Goal: Information Seeking & Learning: Understand process/instructions

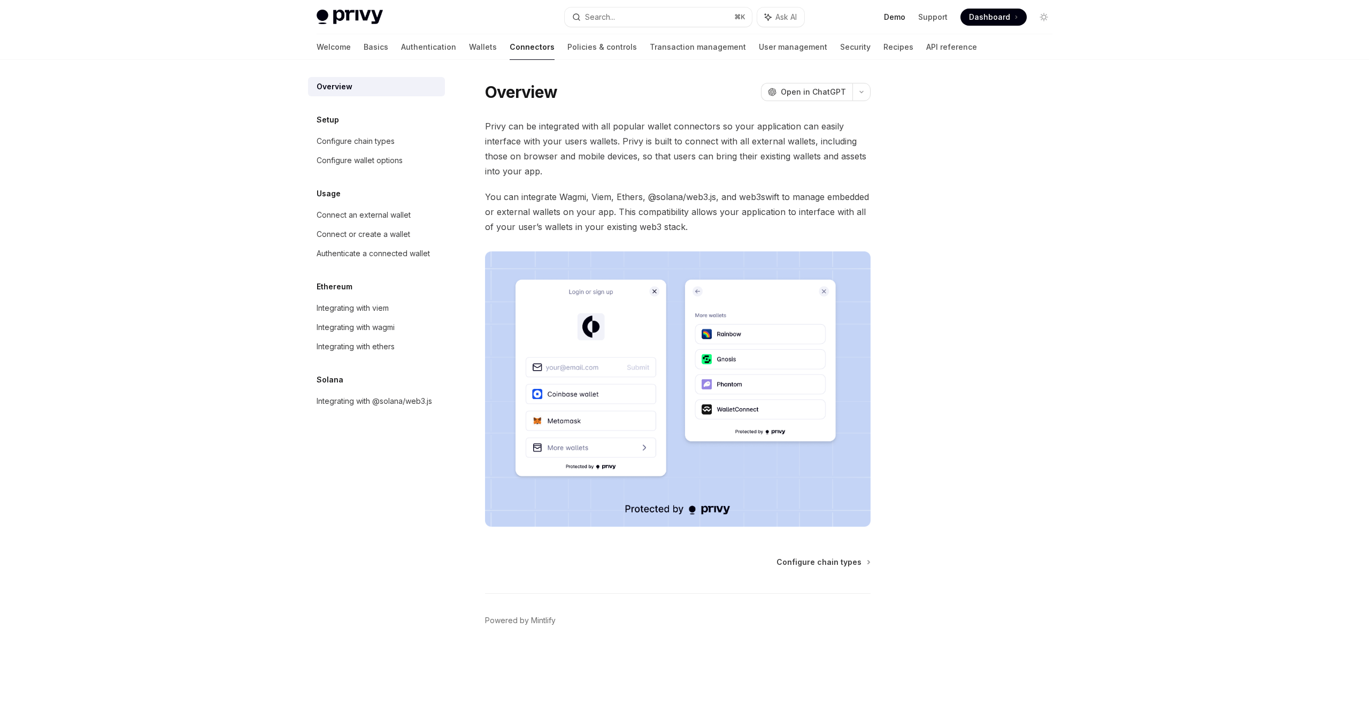
click at [898, 17] on link "Demo" at bounding box center [894, 17] width 21 height 11
click at [1281, 21] on div at bounding box center [684, 30] width 1369 height 60
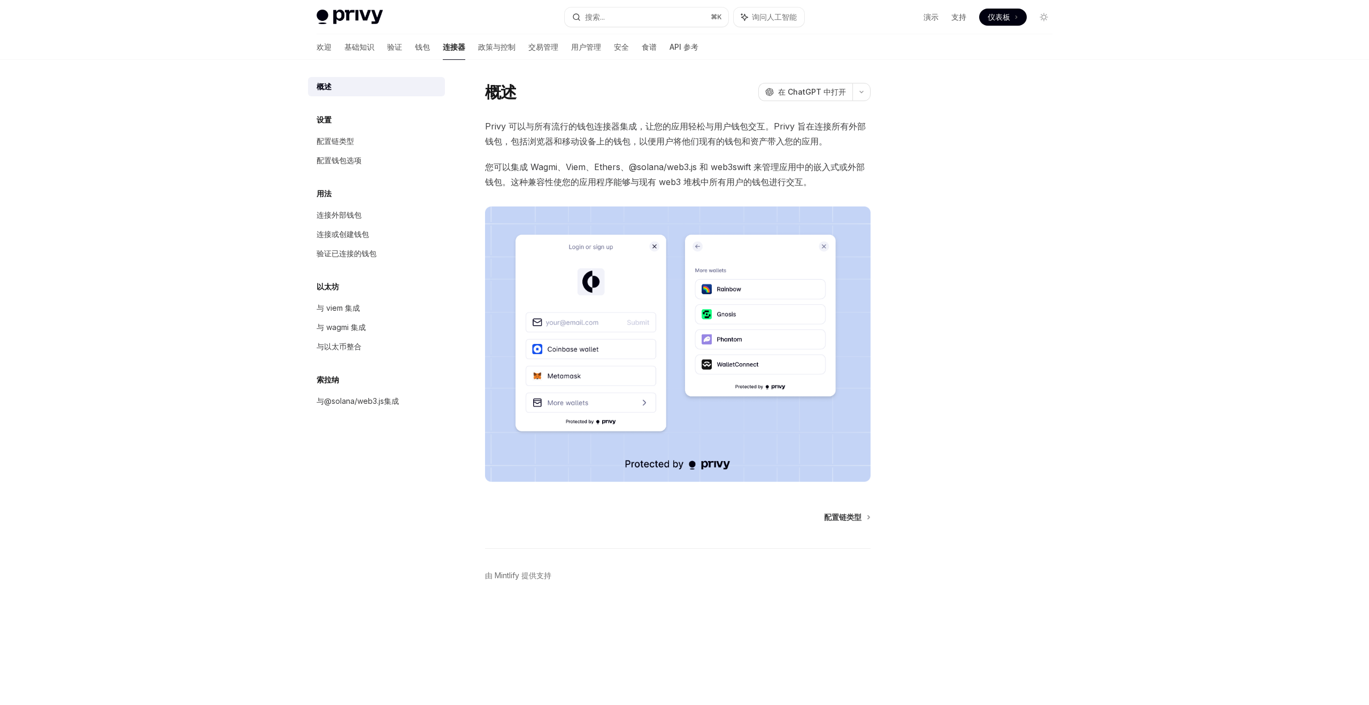
click at [1096, 100] on div "Privy Docs 主页 搜索... ⌘ K 询问人工智能 演示 支持 仪表板 仪表板 搜索... 导航 概述 欢迎 基础知识 验证 钱包 连接器 政策与控…" at bounding box center [684, 352] width 1369 height 705
click at [852, 518] on font "配置链类型" at bounding box center [842, 516] width 37 height 9
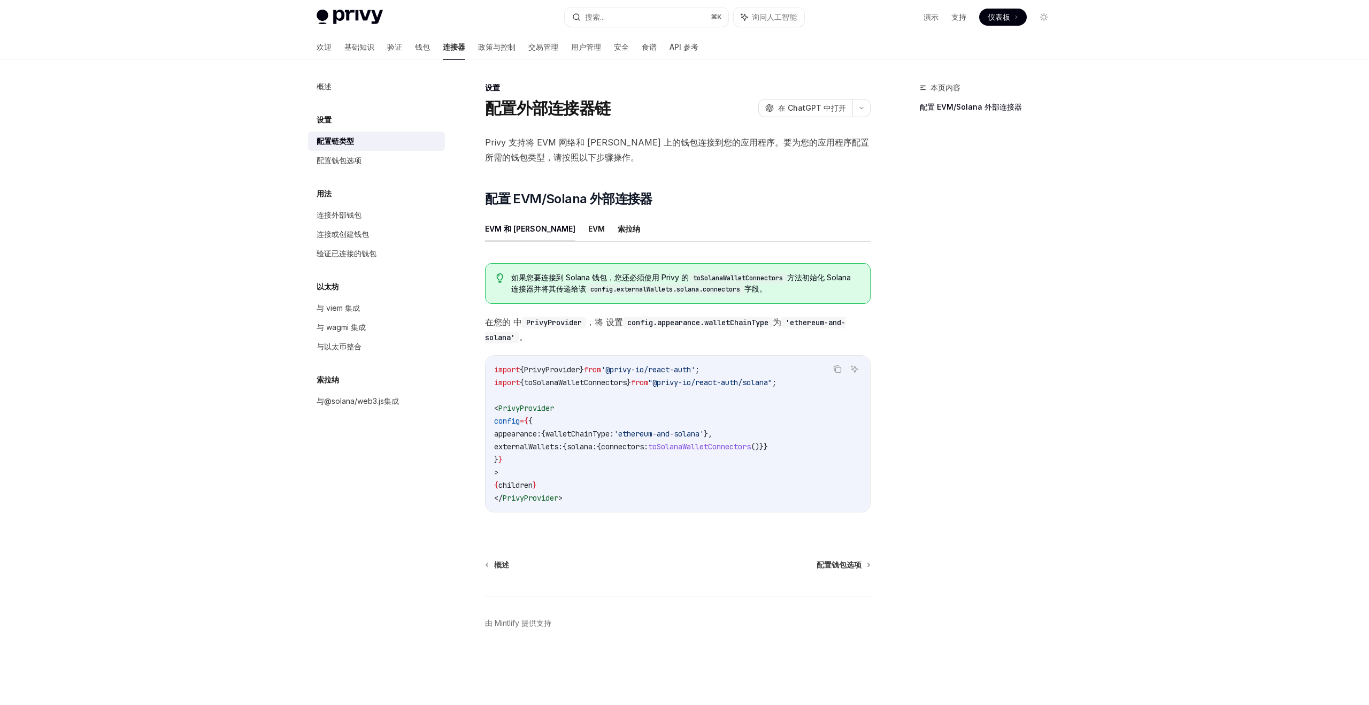
click at [569, 234] on ul "EVM 和 [PERSON_NAME]纳" at bounding box center [678, 229] width 386 height 26
click at [588, 232] on font "EVM" at bounding box center [596, 228] width 17 height 9
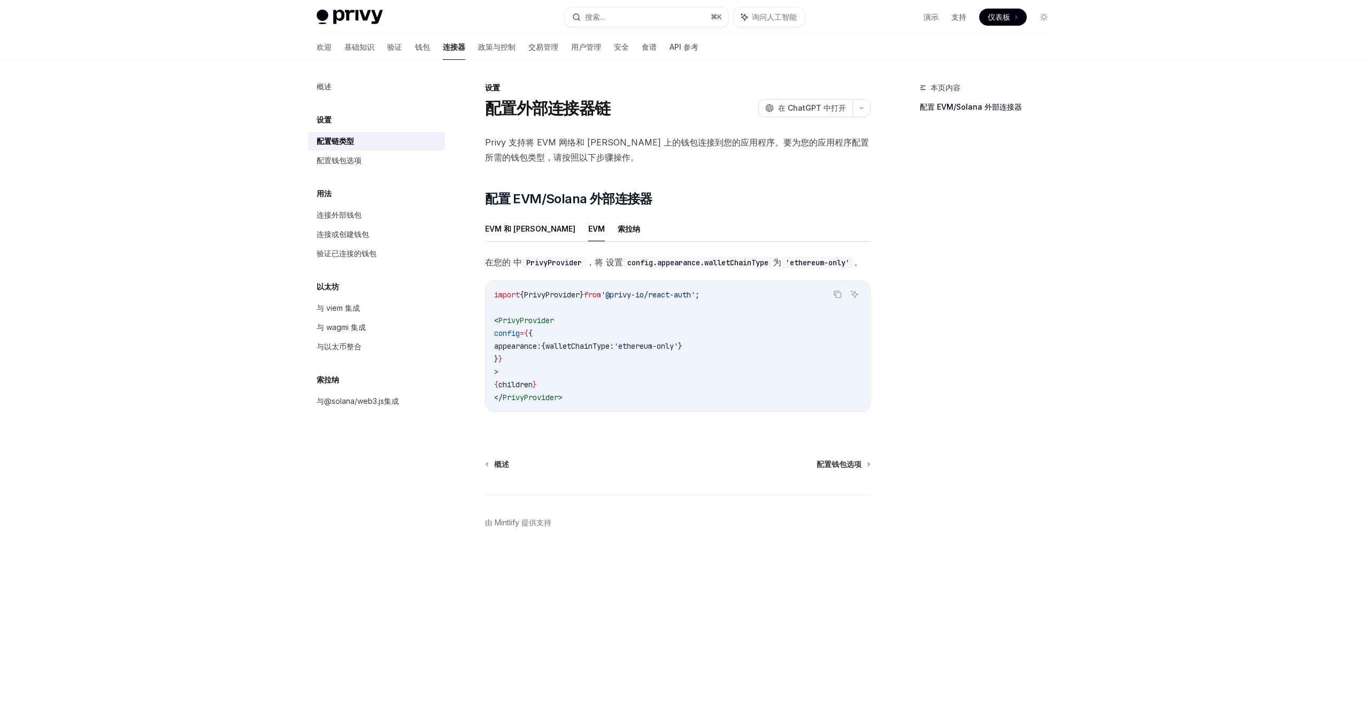
click at [923, 399] on div "本页内容 配置 EVM/Solana 外部连接器" at bounding box center [980, 393] width 163 height 624
click at [854, 469] on font "配置钱包选项" at bounding box center [839, 464] width 45 height 9
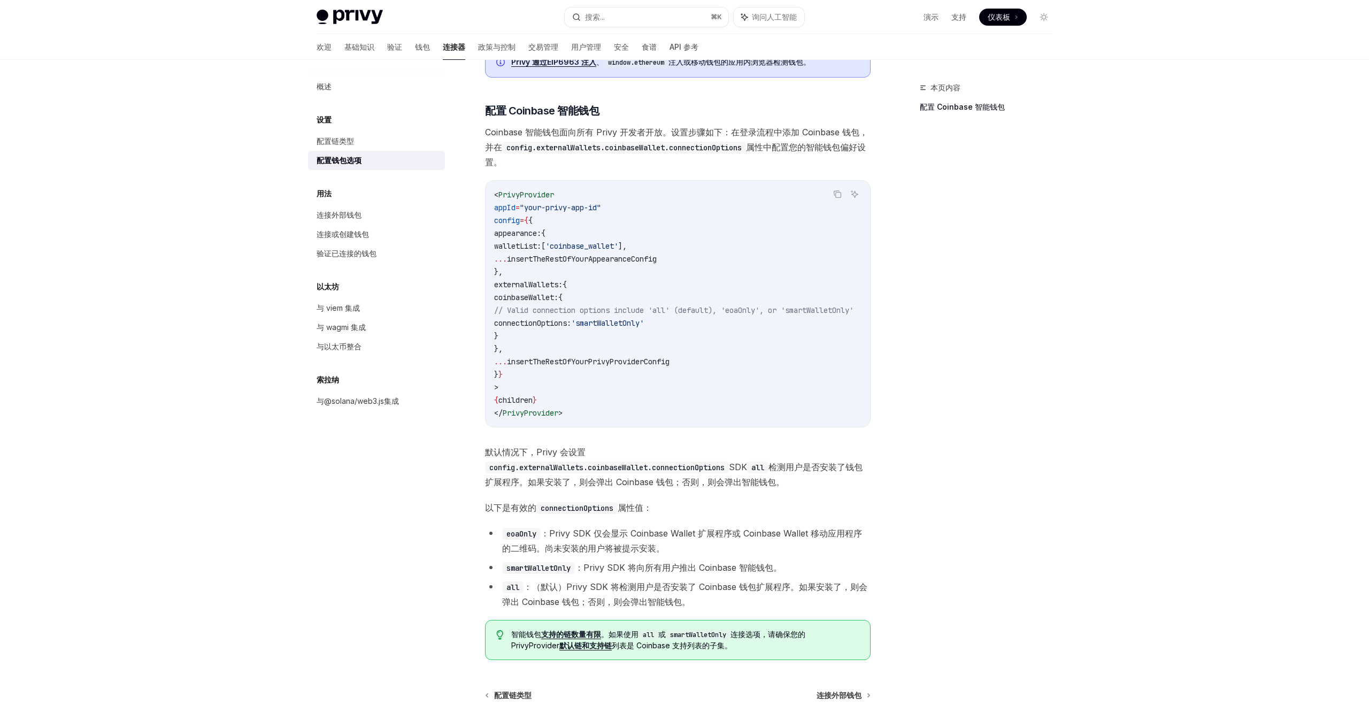
scroll to position [1023, 0]
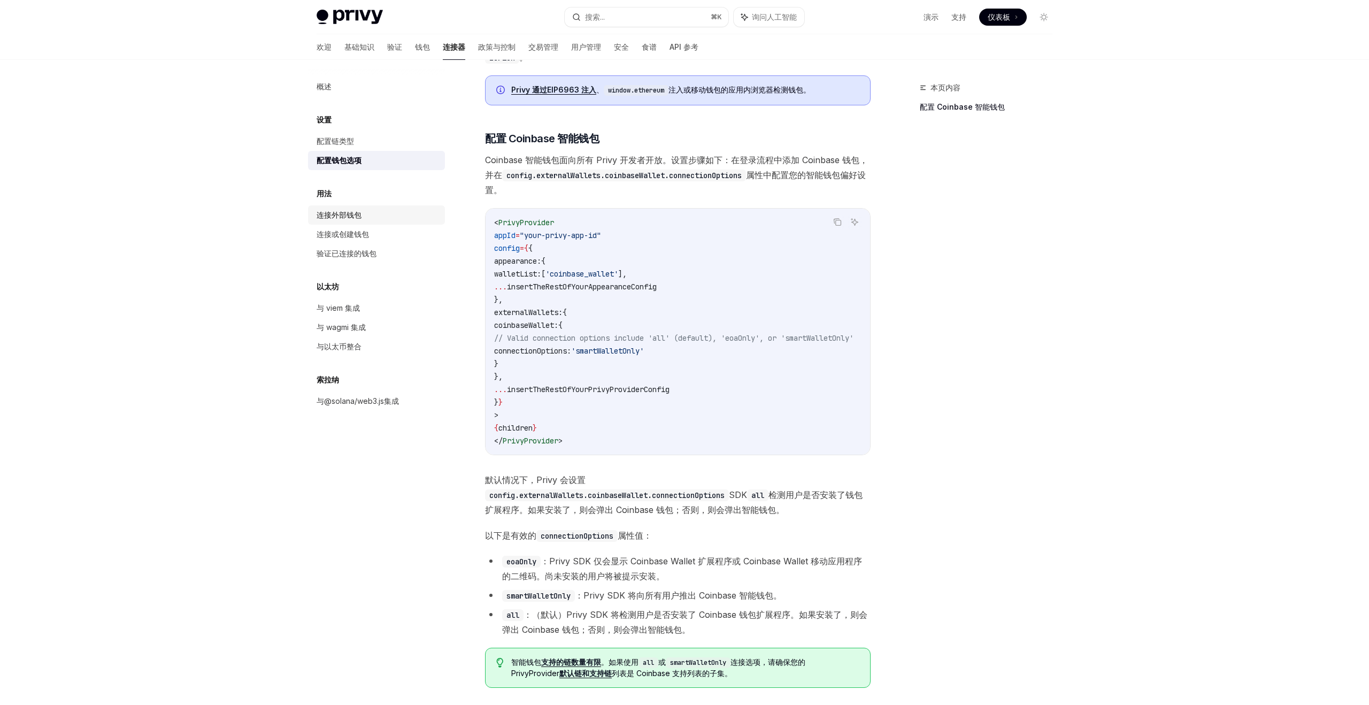
click at [340, 215] on font "连接外部钱包" at bounding box center [339, 214] width 45 height 9
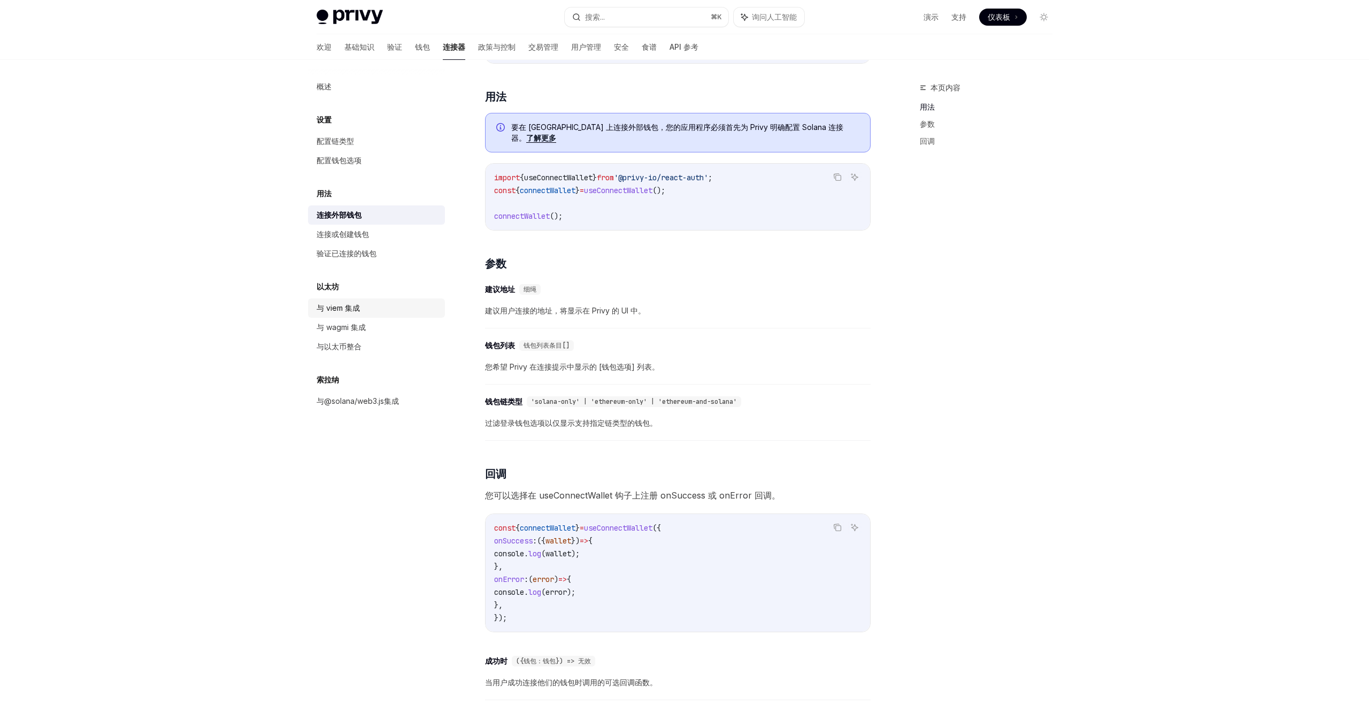
click at [333, 304] on font "与 viem 集成" at bounding box center [338, 307] width 43 height 9
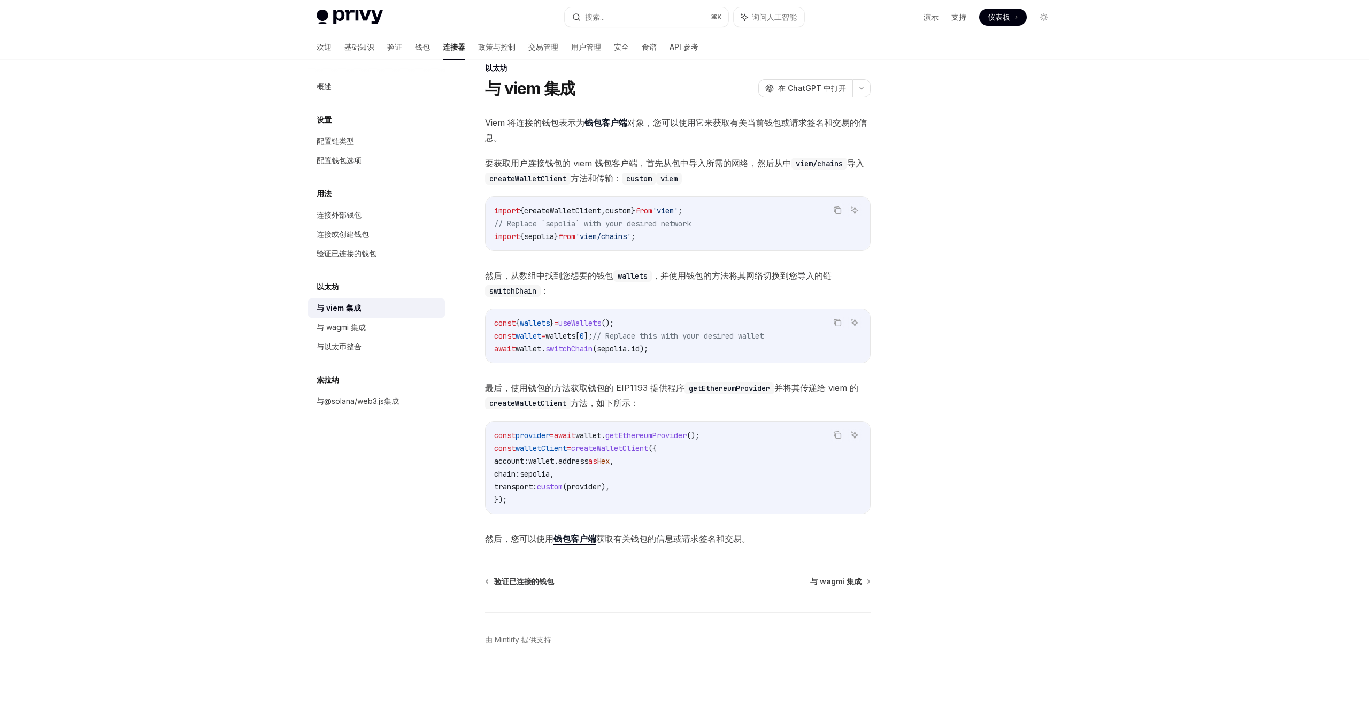
scroll to position [20, 0]
click at [342, 327] on font "与 wagmi 集成" at bounding box center [341, 327] width 49 height 9
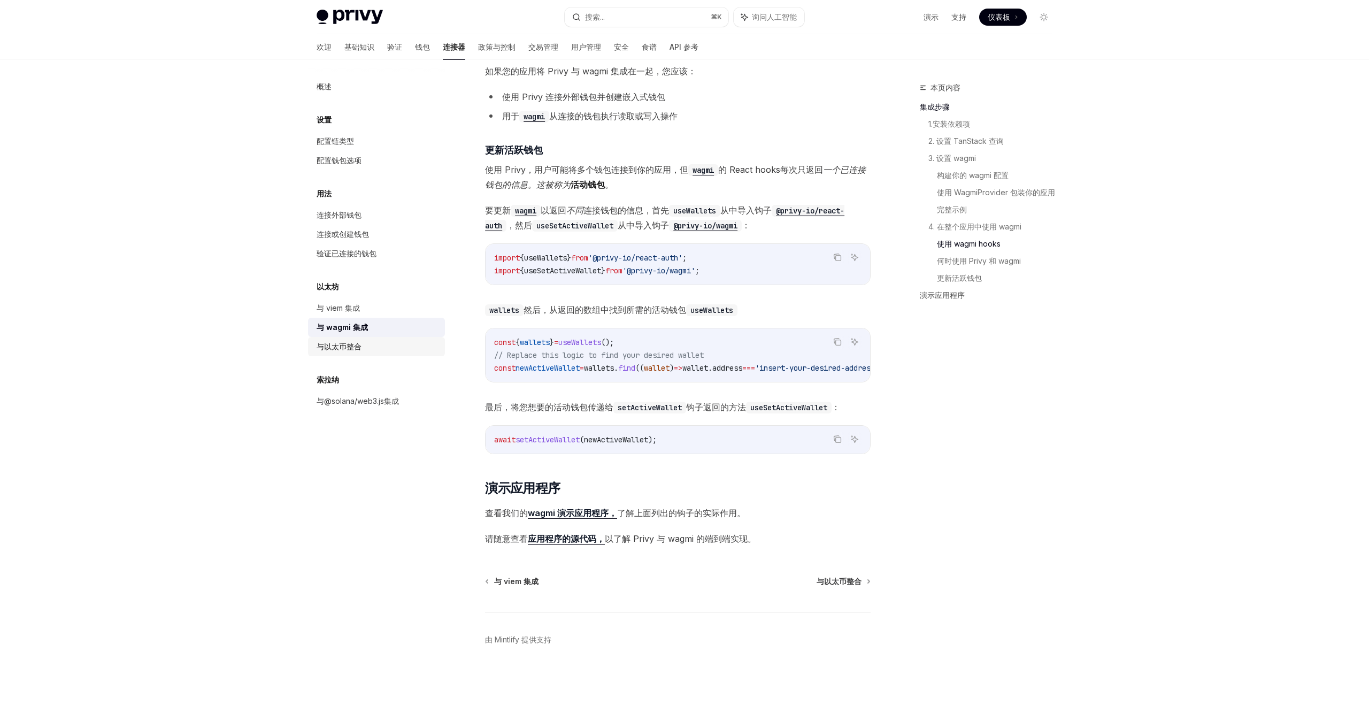
click at [365, 348] on div "与以太币整合" at bounding box center [378, 346] width 122 height 13
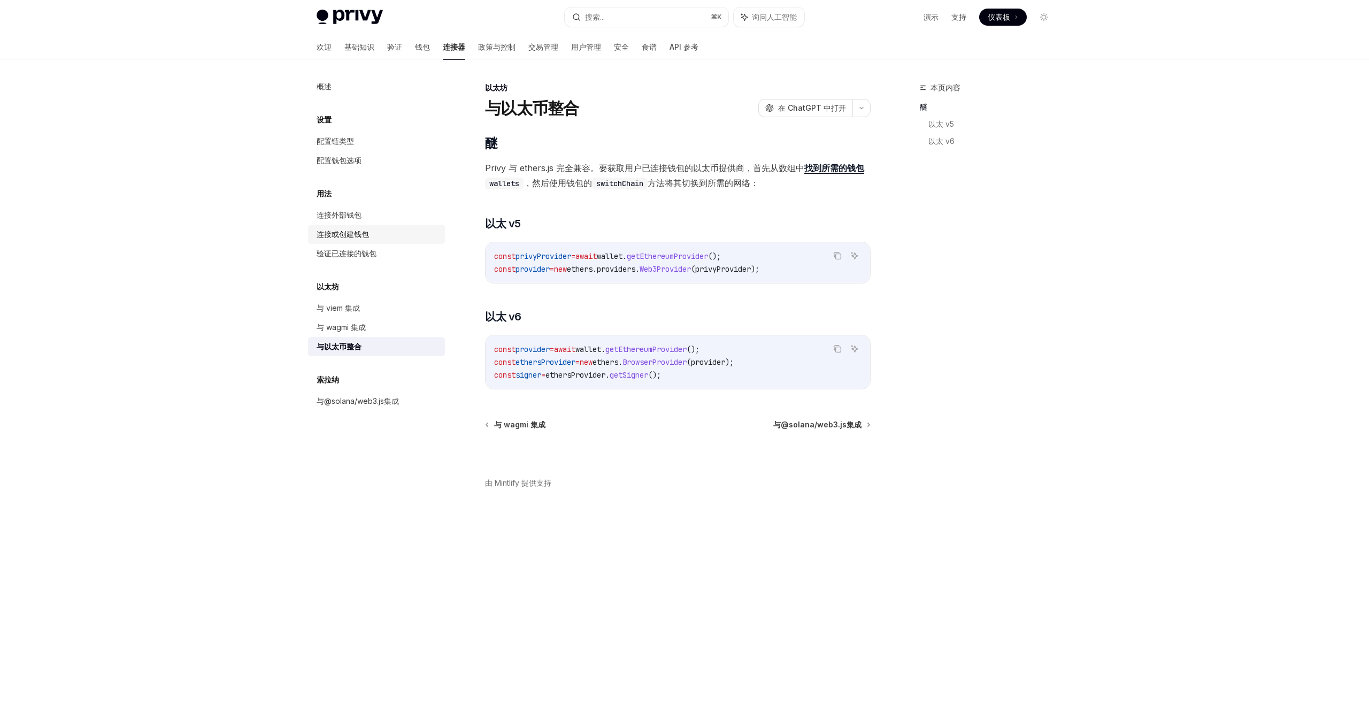
click at [354, 232] on font "连接或创建钱包" at bounding box center [343, 233] width 52 height 9
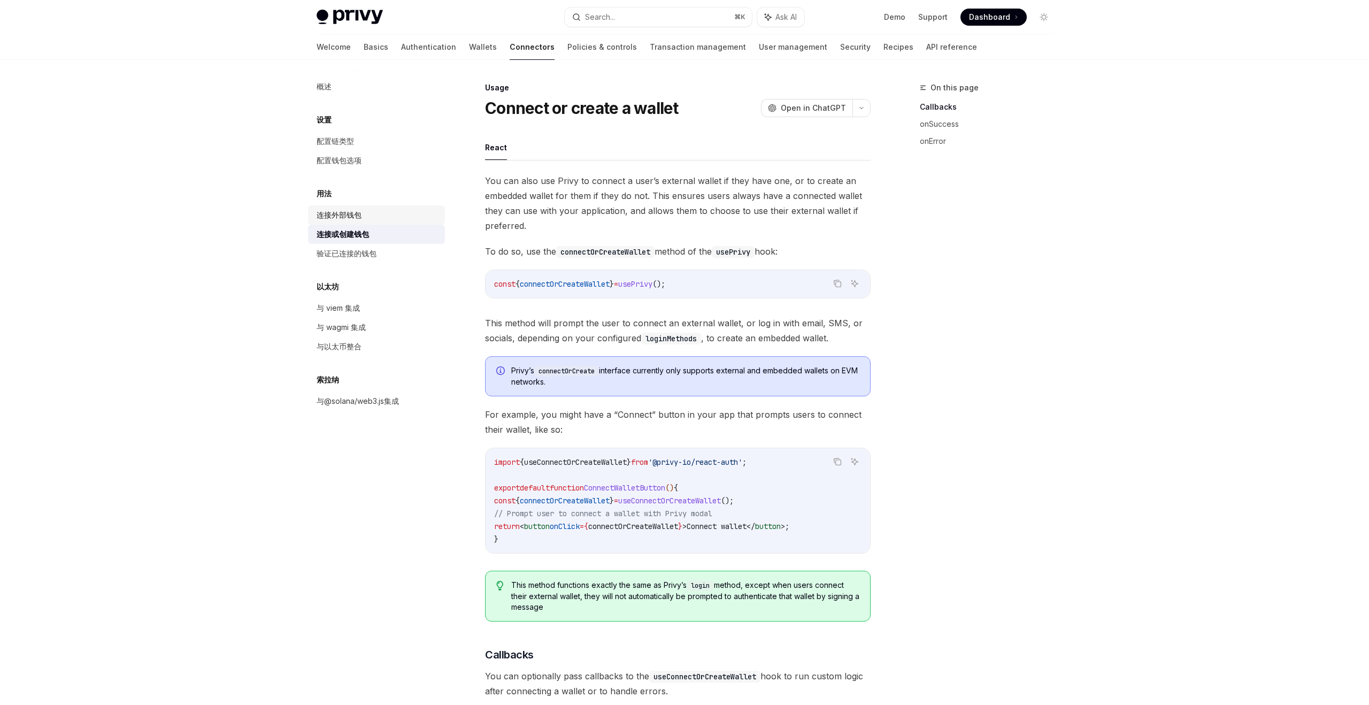
click at [356, 216] on font "连接外部钱包" at bounding box center [339, 214] width 45 height 9
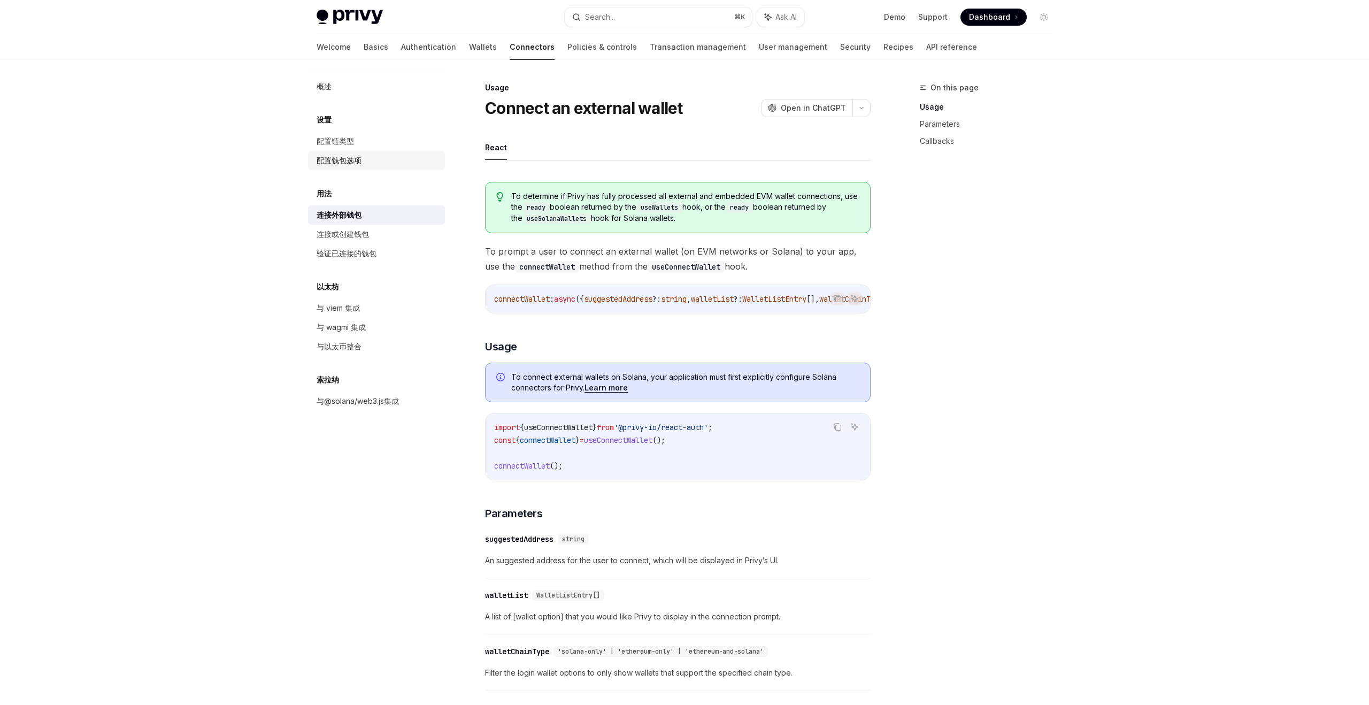
click at [346, 157] on font "配置钱包选项" at bounding box center [339, 160] width 45 height 9
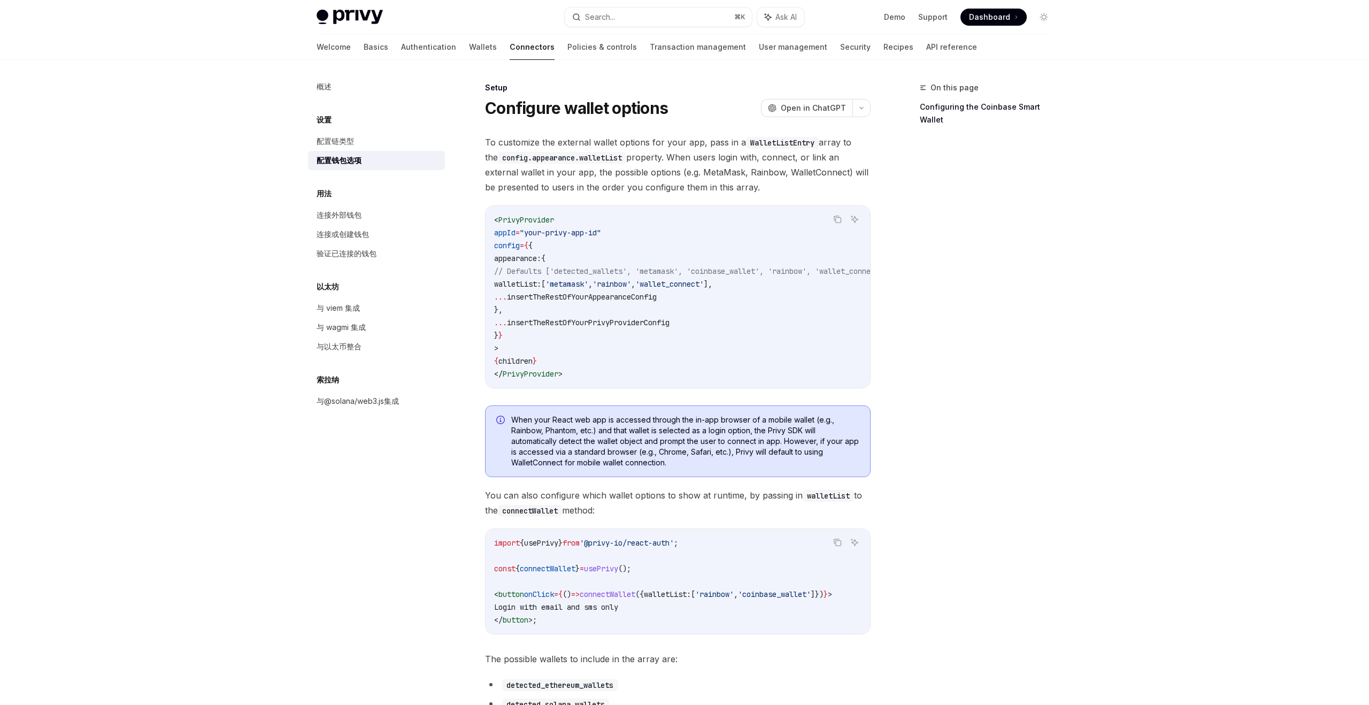
click at [1001, 177] on div "On this page Configuring the Coinbase Smart Wallet" at bounding box center [980, 393] width 163 height 624
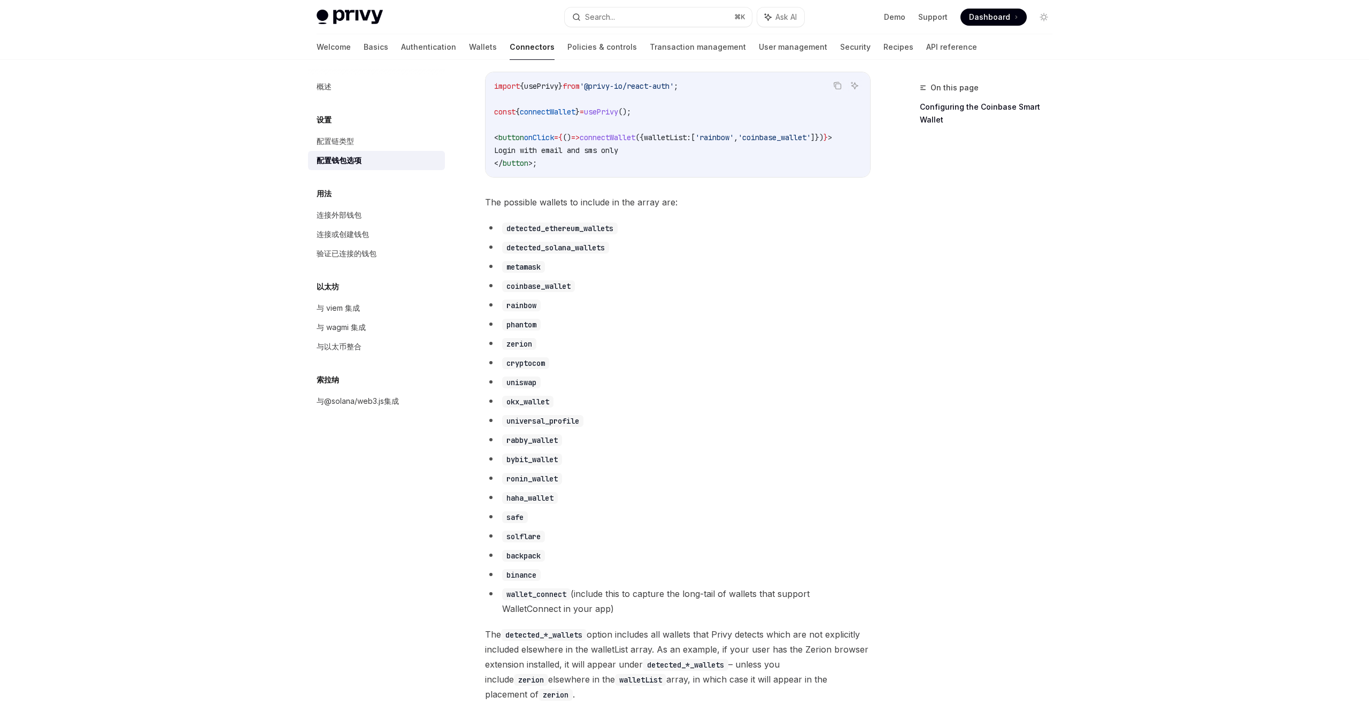
scroll to position [448, 0]
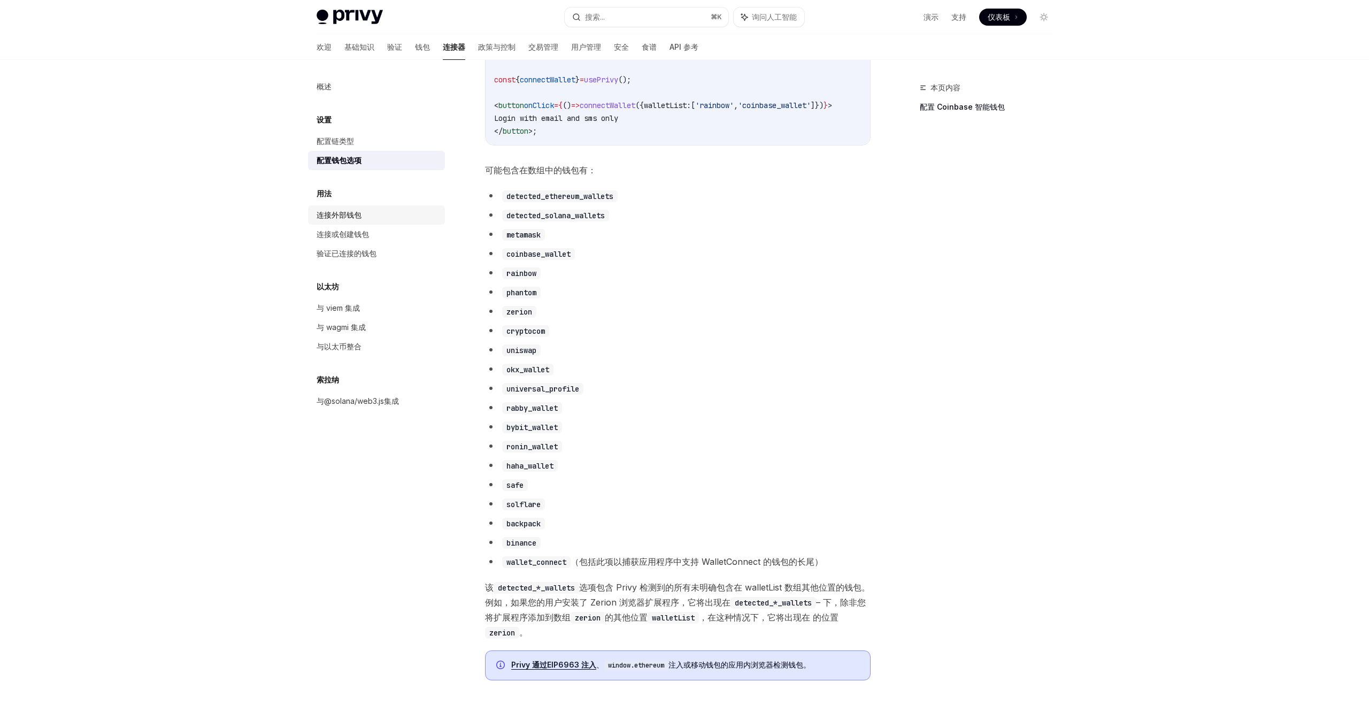
click at [386, 215] on div "连接外部钱包" at bounding box center [378, 215] width 122 height 13
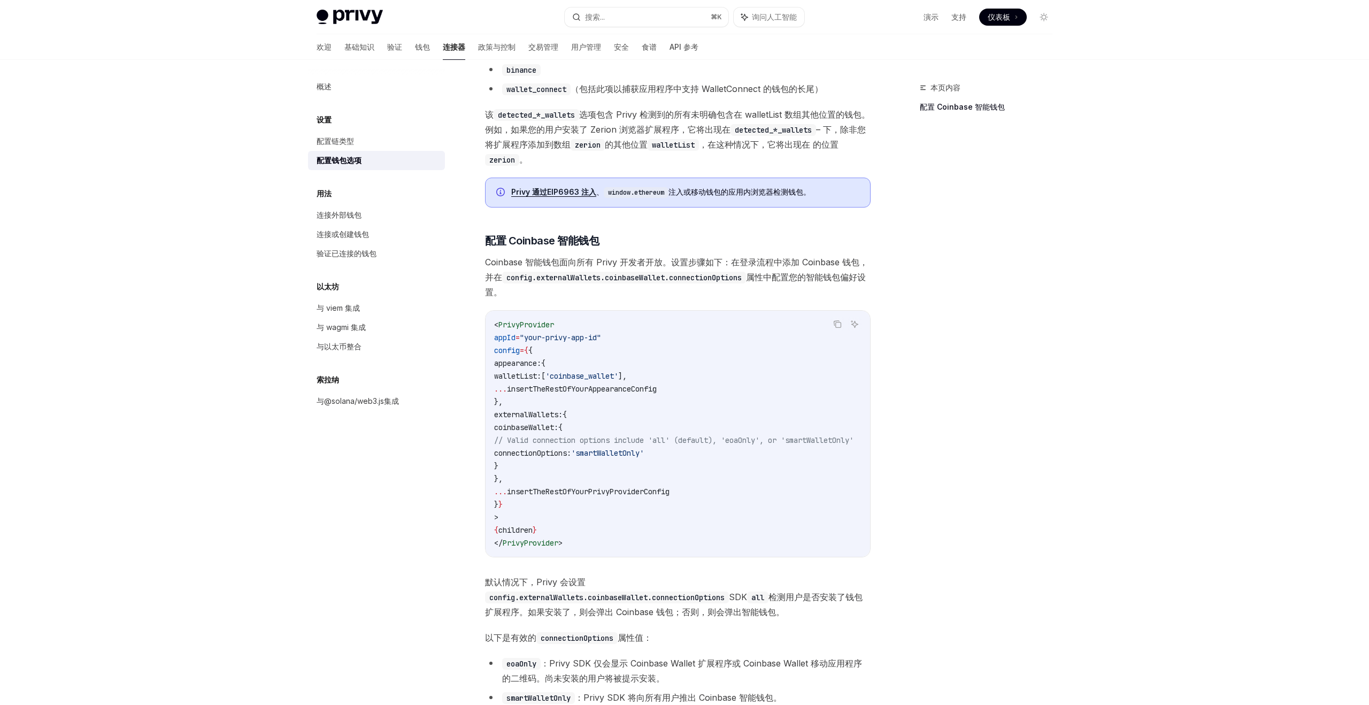
scroll to position [1178, 0]
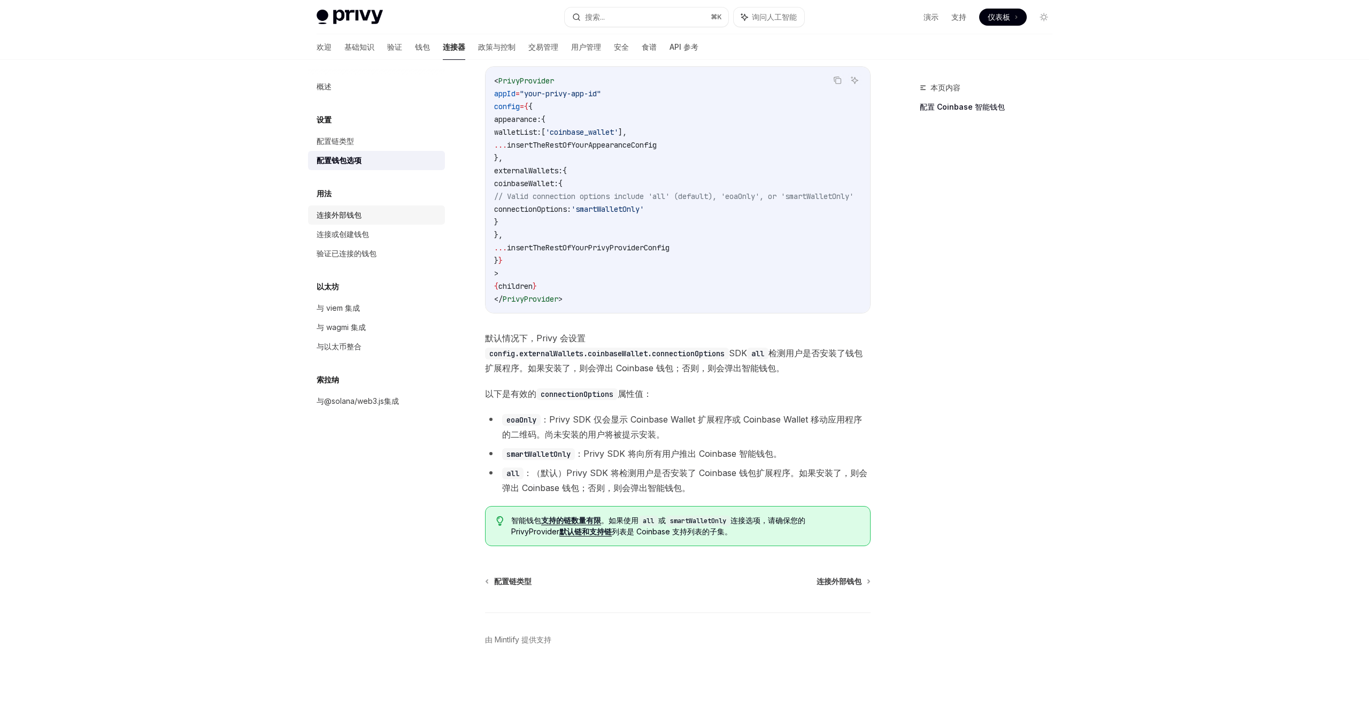
click at [340, 213] on font "连接外部钱包" at bounding box center [339, 214] width 45 height 9
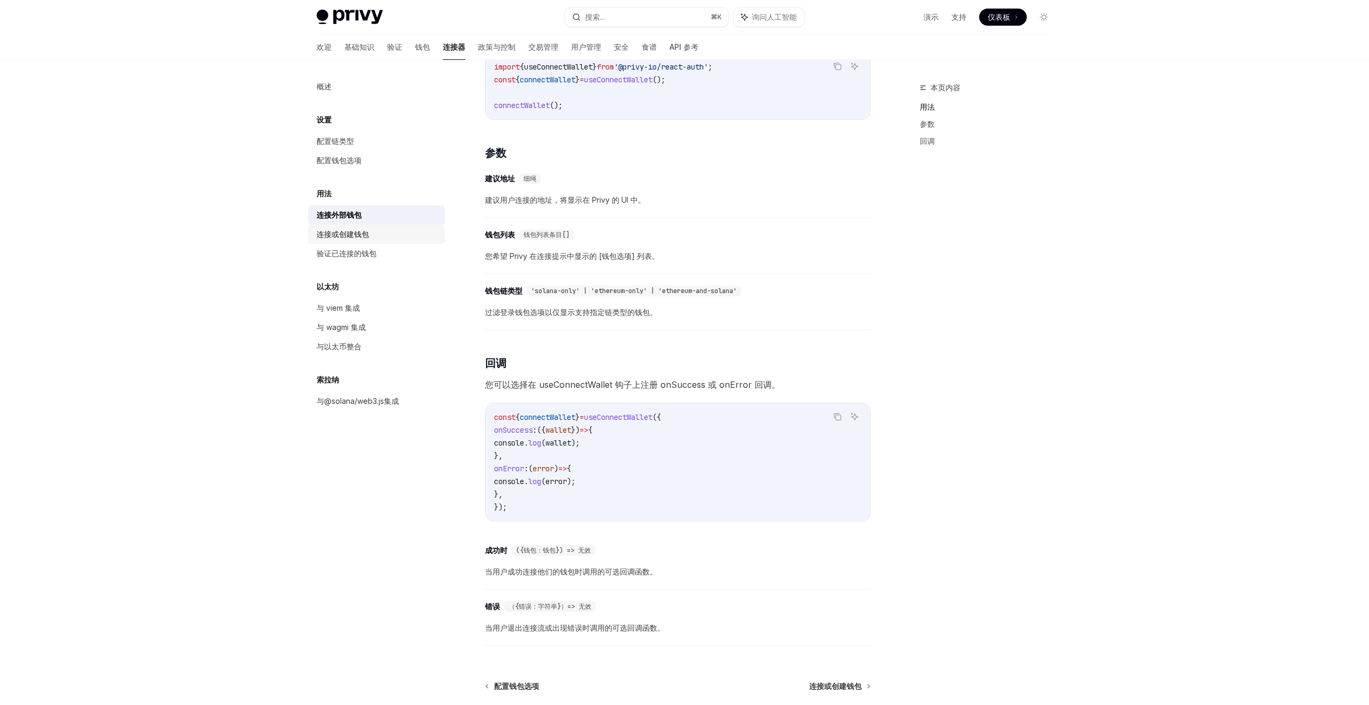
scroll to position [348, 0]
click at [368, 249] on font "验证已连接的钱包" at bounding box center [347, 253] width 60 height 9
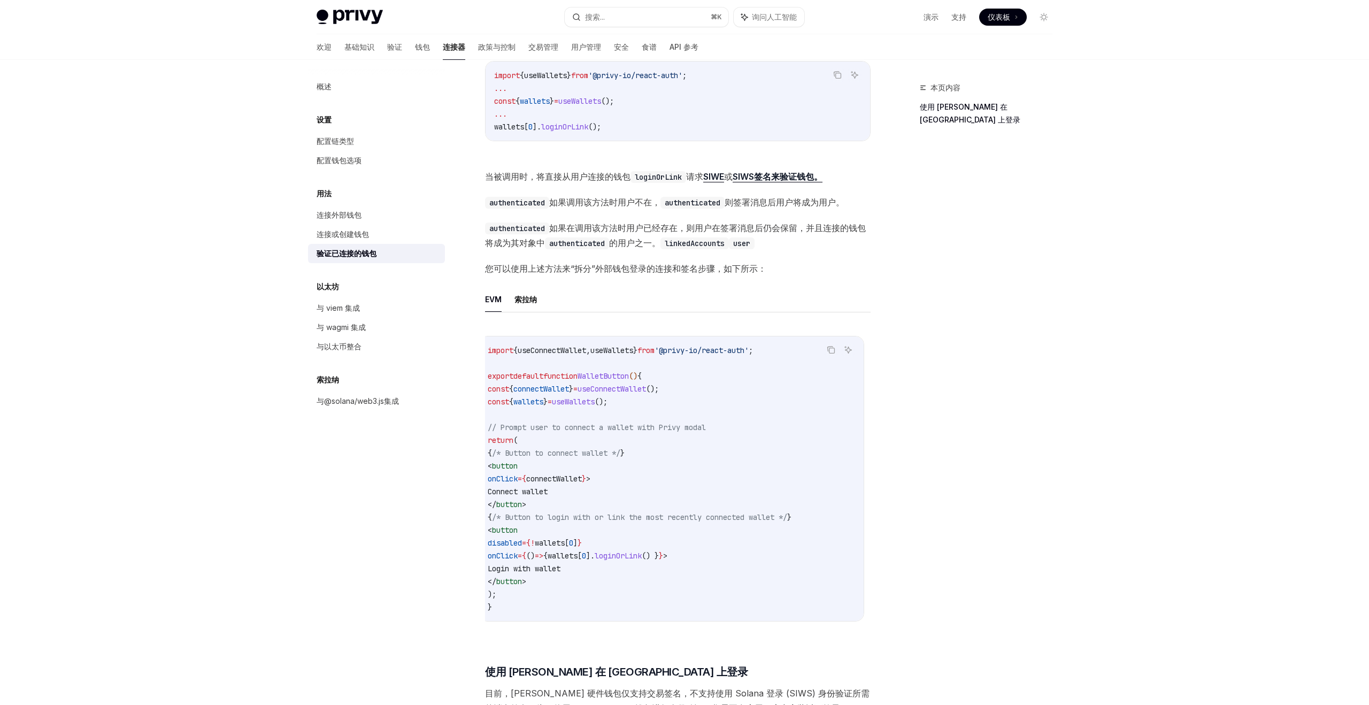
scroll to position [0, 6]
click at [367, 212] on div "连接外部钱包" at bounding box center [378, 215] width 122 height 13
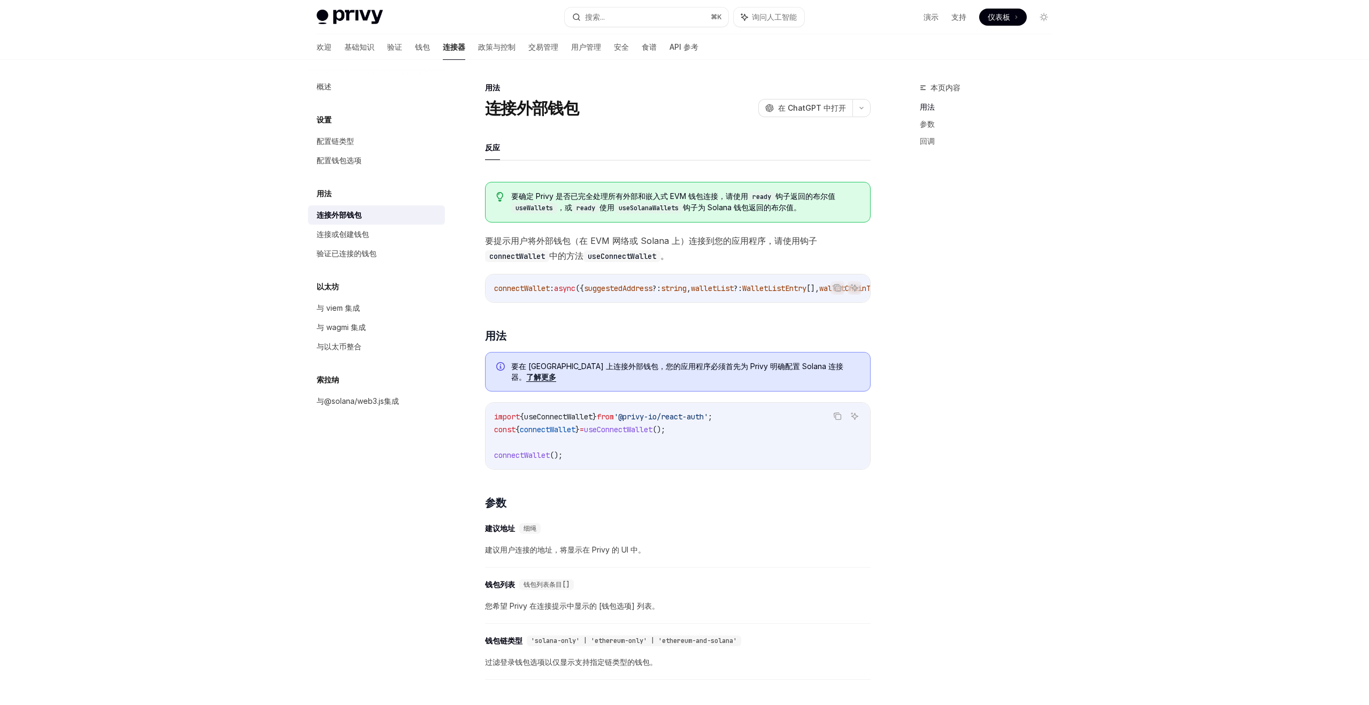
scroll to position [0, 1]
click at [373, 233] on div "连接或创建钱包" at bounding box center [378, 234] width 122 height 13
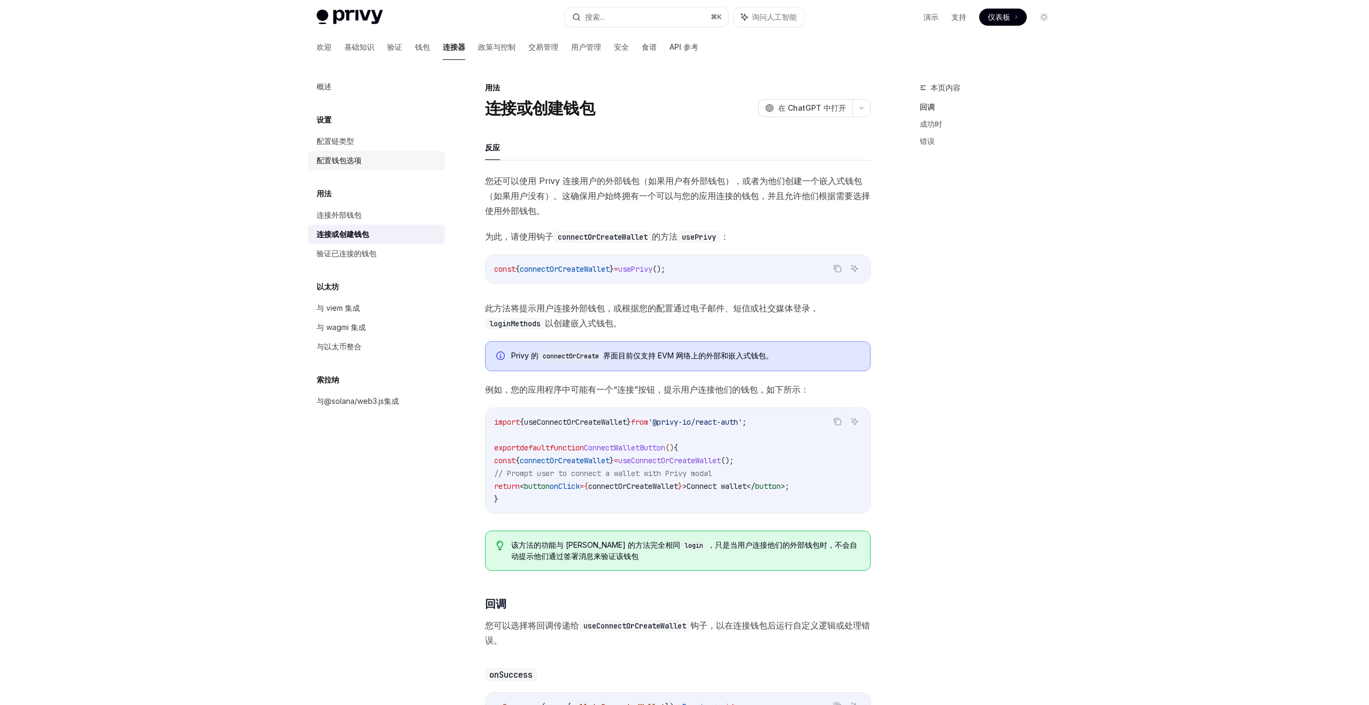
click at [338, 157] on font "配置钱包选项" at bounding box center [339, 160] width 45 height 9
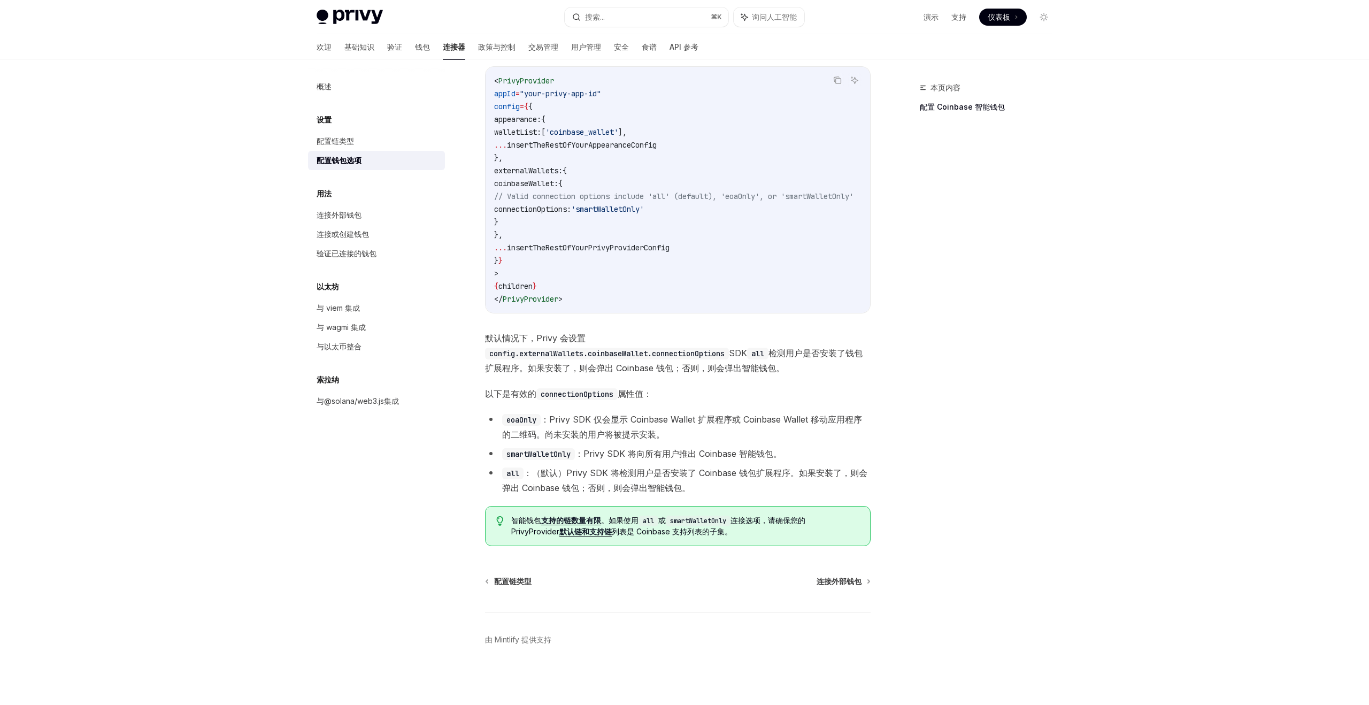
scroll to position [1174, 0]
type textarea "*"
